Goal: Go to known website: Access a specific website the user already knows

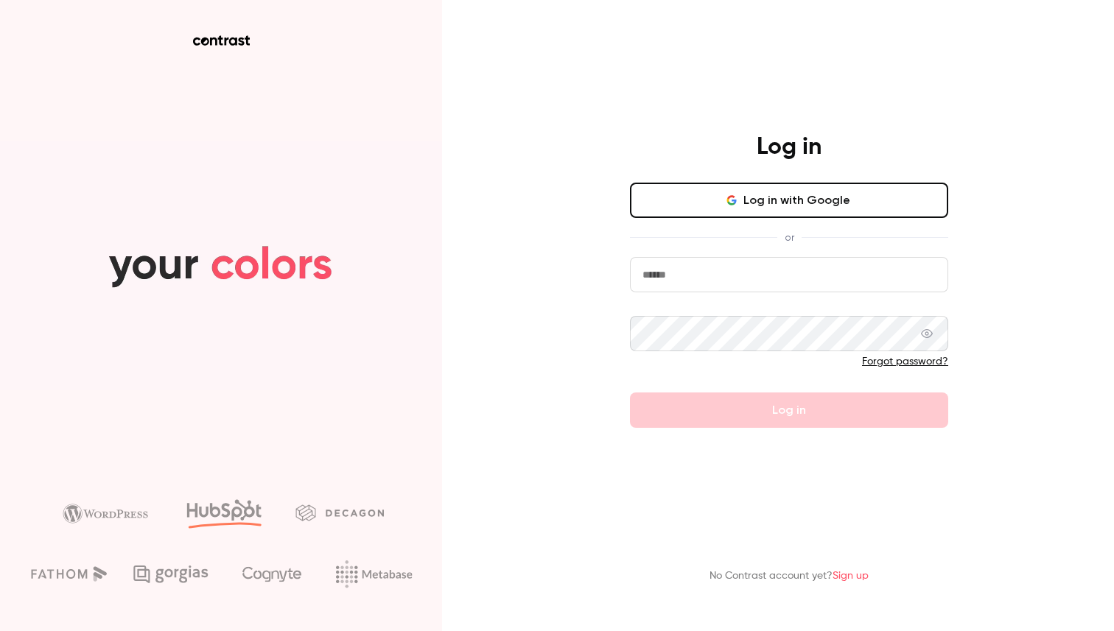
click at [785, 269] on input "email" at bounding box center [789, 274] width 318 height 35
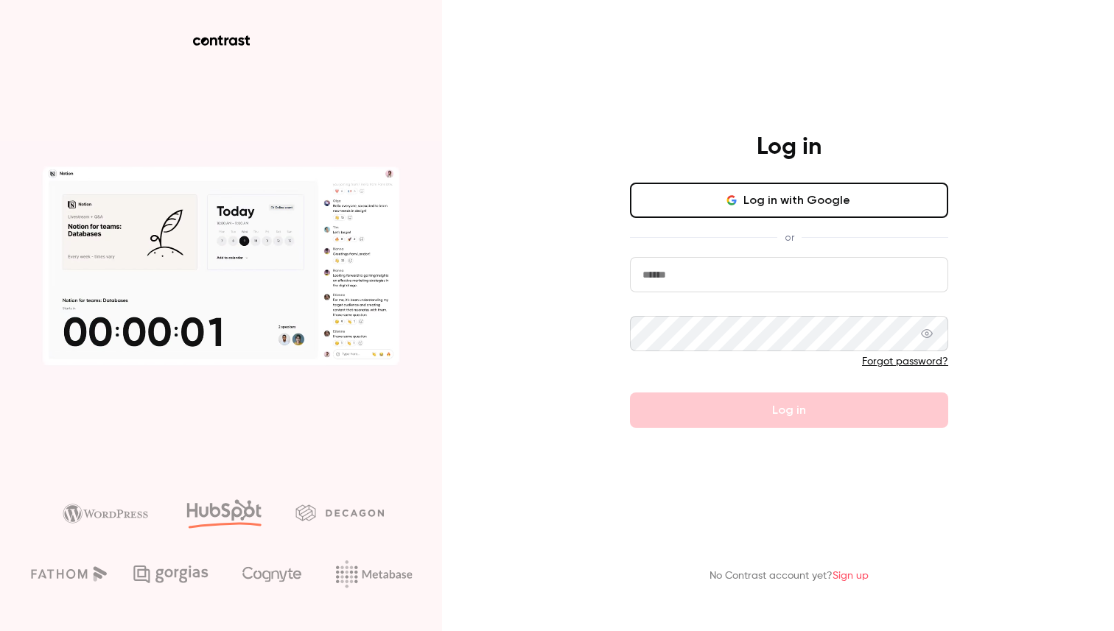
click at [0, 630] on com-1password-button at bounding box center [0, 631] width 0 height 0
type input "**********"
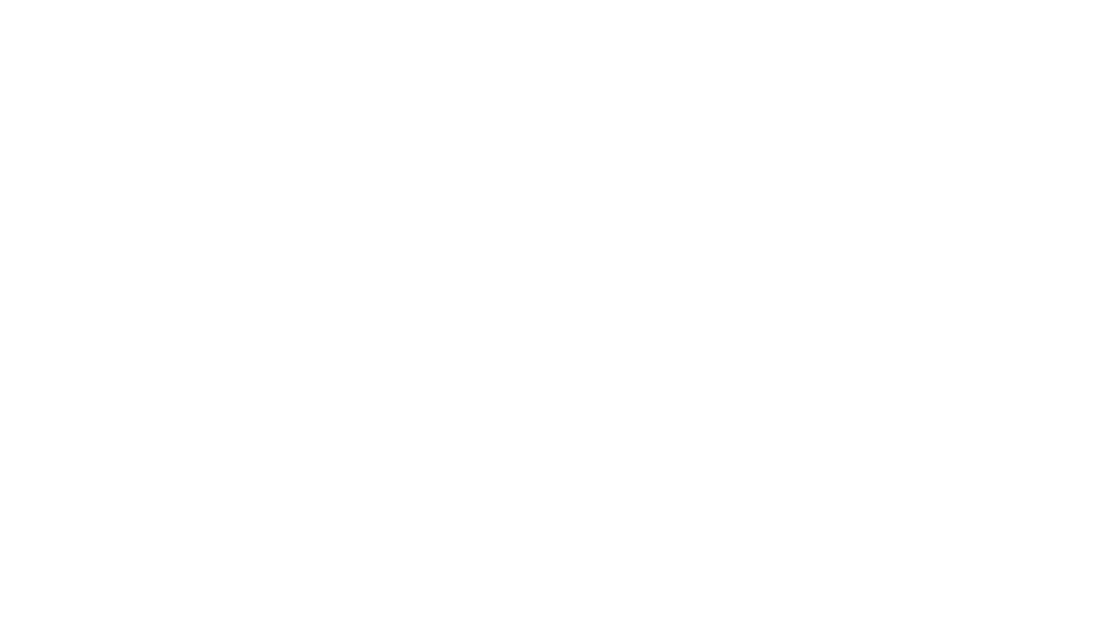
click at [788, 0] on html at bounding box center [557, 0] width 1114 height 0
